Goal: Navigation & Orientation: Find specific page/section

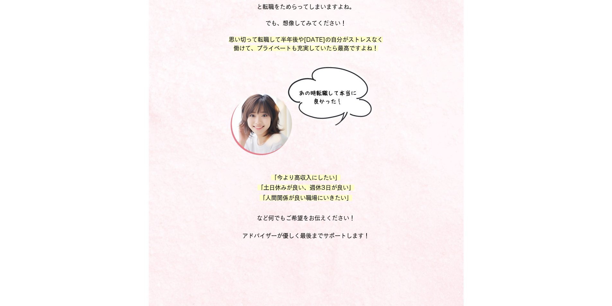
scroll to position [3442, 0]
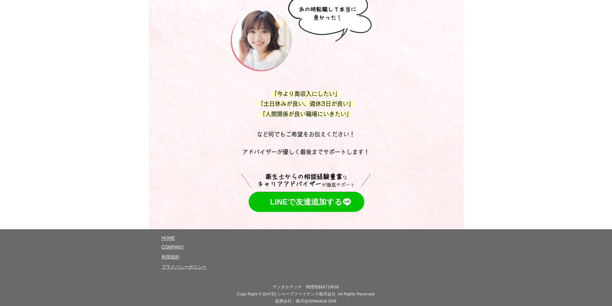
click at [196, 264] on span "プライバシーポリシー" at bounding box center [184, 266] width 45 height 5
click at [170, 254] on span "​利用規約" at bounding box center [171, 256] width 18 height 5
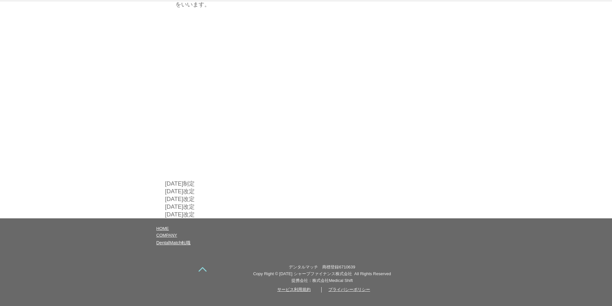
scroll to position [3403, 0]
click at [170, 233] on span "COMPANY" at bounding box center [166, 235] width 21 height 5
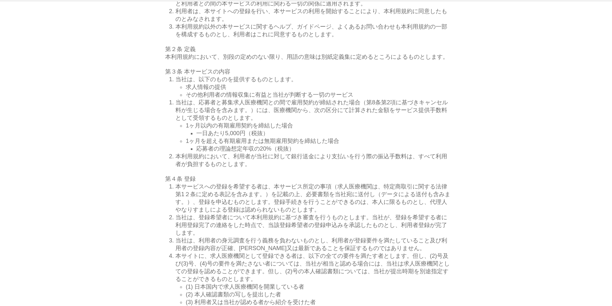
scroll to position [0, 0]
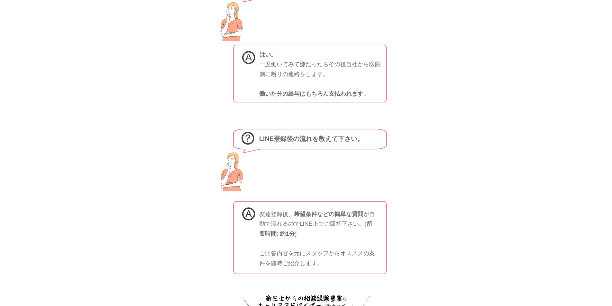
scroll to position [2735, 0]
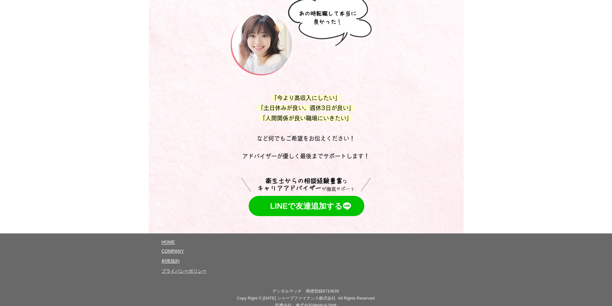
scroll to position [3442, 0]
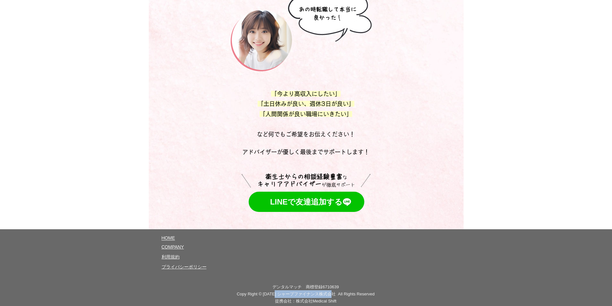
drag, startPoint x: 279, startPoint y: 288, endPoint x: 343, endPoint y: 287, distance: 63.6
click at [335, 291] on span "Copy Right © [DATE] シャープファイナ ン ス株 式会社 All Rights Reserved" at bounding box center [306, 294] width 138 height 6
click at [386, 269] on div at bounding box center [306, 269] width 612 height 81
click at [174, 244] on span "COMPANY" at bounding box center [173, 246] width 22 height 5
